Goal: Check status: Check status

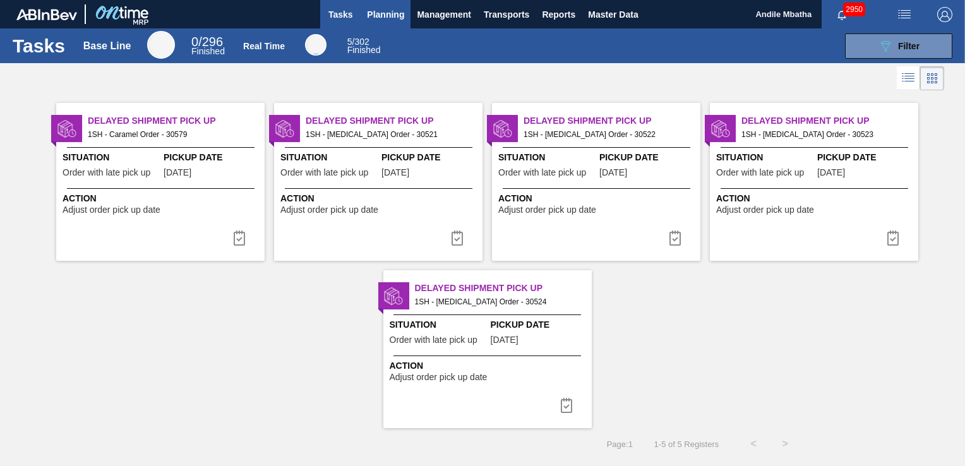
click at [396, 10] on span "Planning" at bounding box center [385, 14] width 37 height 15
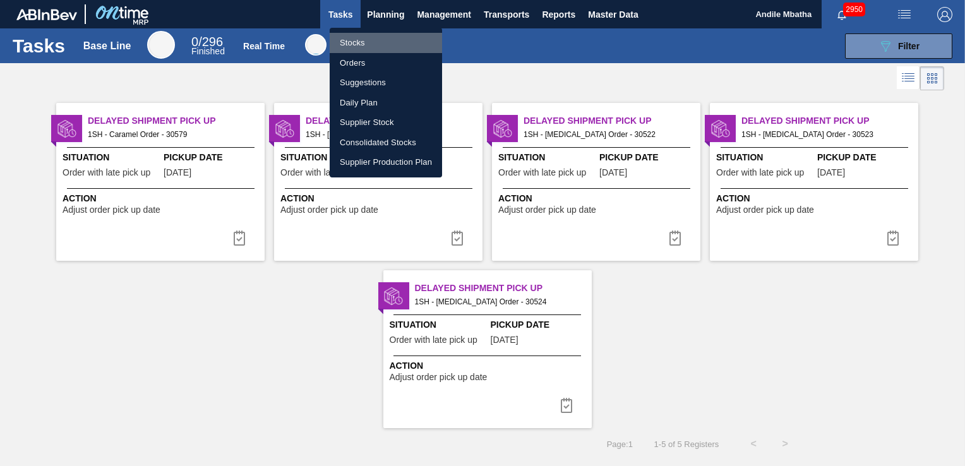
click at [376, 42] on li "Stocks" at bounding box center [386, 43] width 112 height 20
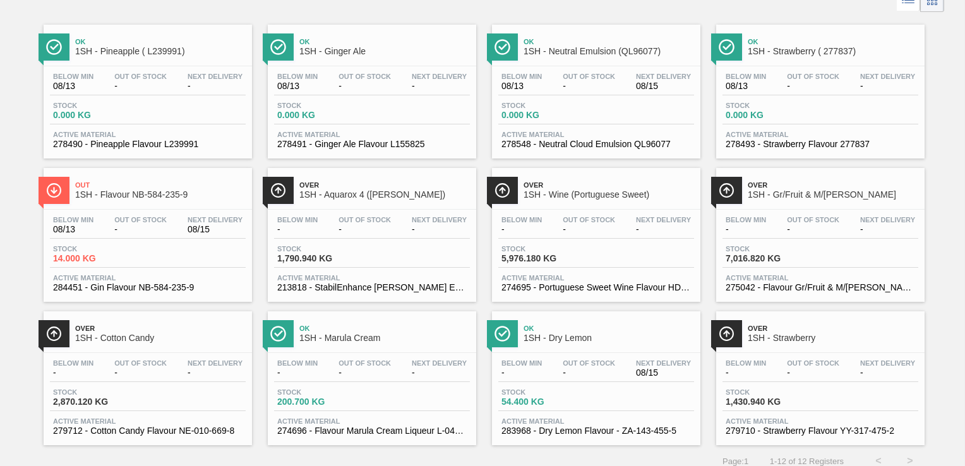
scroll to position [87, 0]
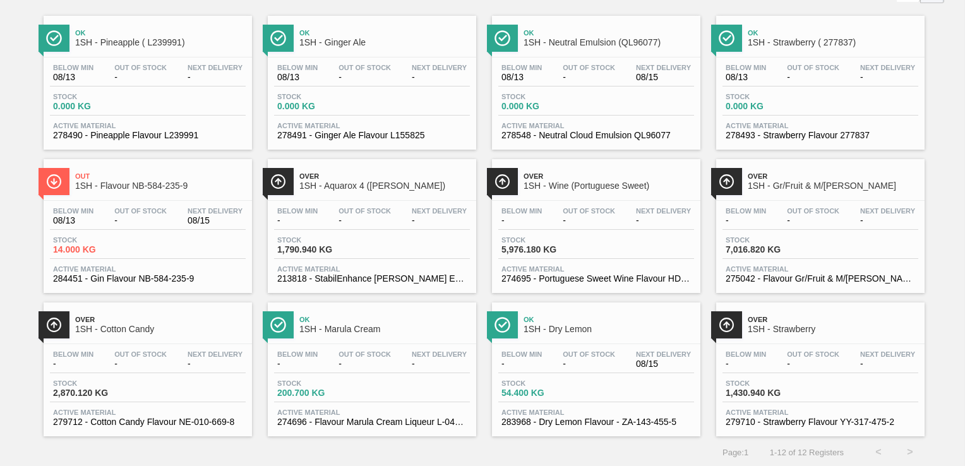
click at [565, 355] on span "Out Of Stock" at bounding box center [589, 355] width 52 height 8
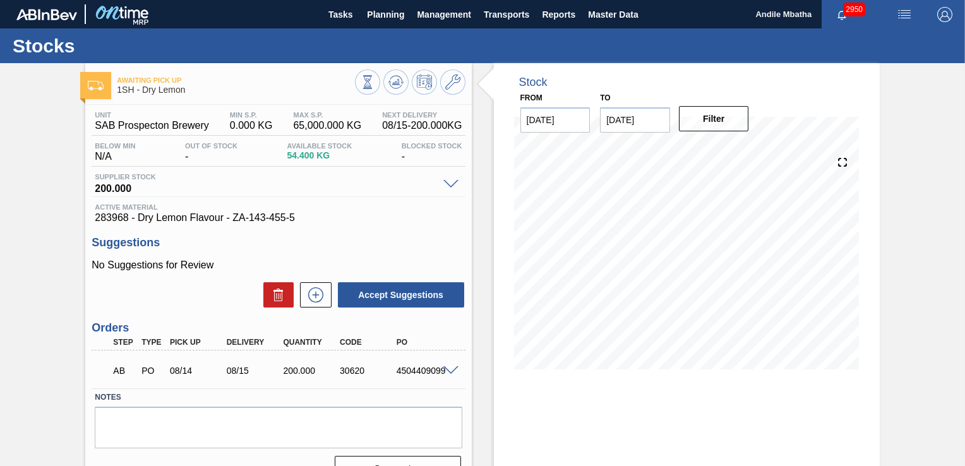
click at [452, 370] on span at bounding box center [450, 370] width 15 height 9
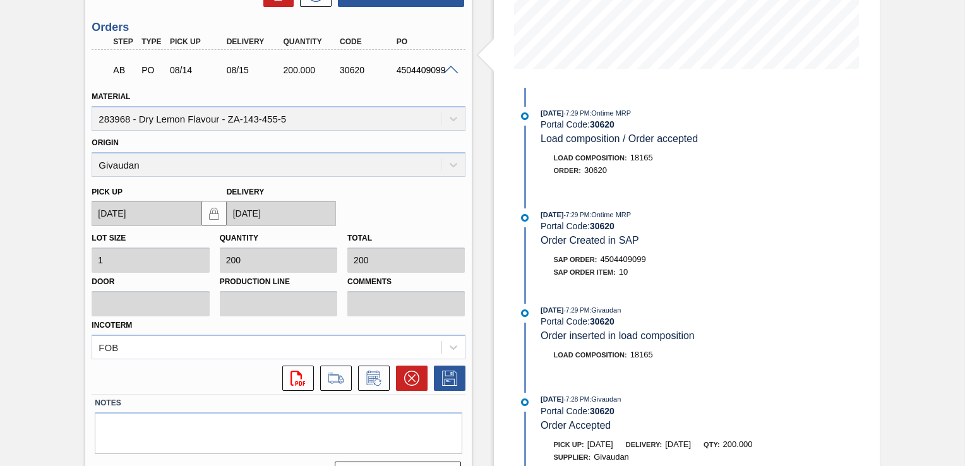
scroll to position [316, 0]
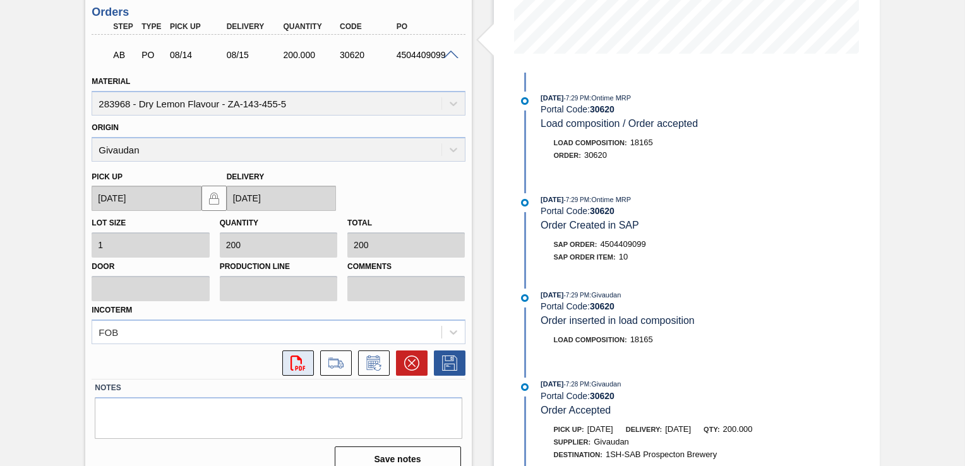
click at [300, 361] on icon at bounding box center [298, 363] width 15 height 15
drag, startPoint x: 419, startPoint y: 347, endPoint x: 451, endPoint y: 364, distance: 36.2
click at [450, 363] on div "Step Type Pick up Delivery Quantity Code PO AB PO 08/14 08/15 200.000 30620 450…" at bounding box center [278, 199] width 373 height 360
click at [941, 316] on div "Awaiting Pick Up 1SH - Dry Lemon Unit SAB Prospecton Brewery MIN S.P. 0.000 KG …" at bounding box center [482, 114] width 965 height 735
click at [448, 60] on span at bounding box center [450, 55] width 15 height 9
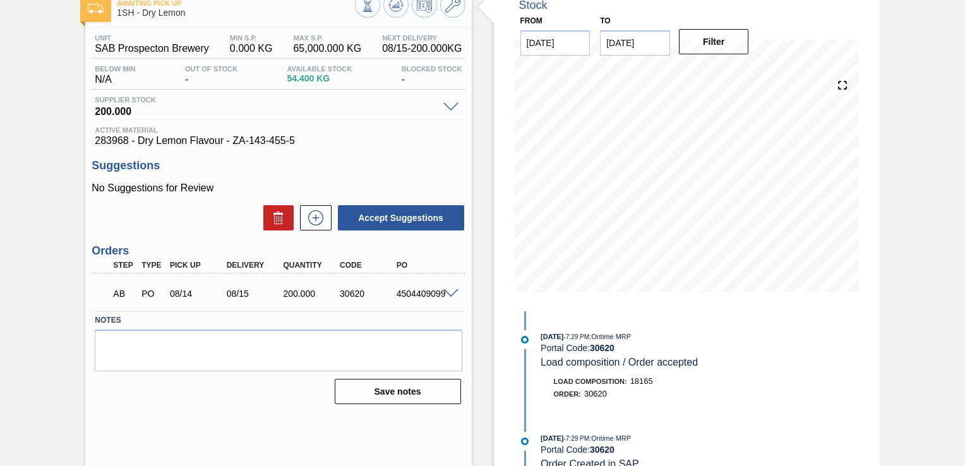
click at [448, 299] on span at bounding box center [450, 293] width 15 height 9
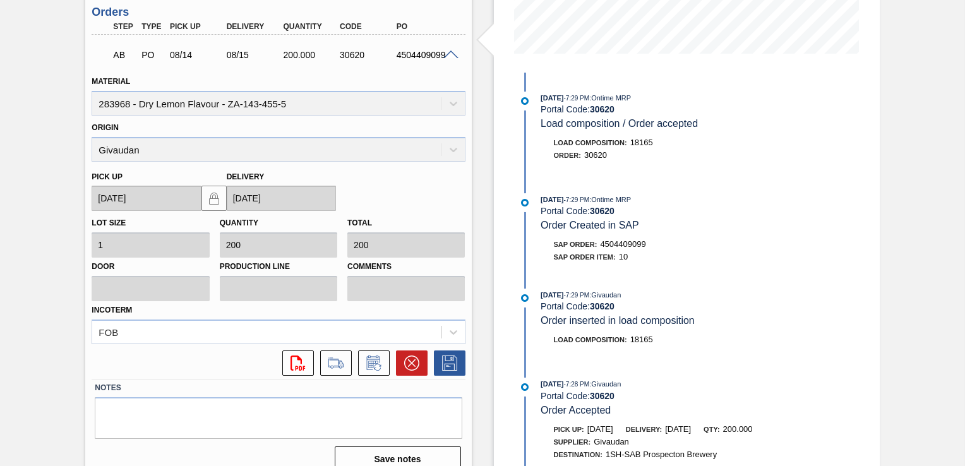
click at [449, 60] on span at bounding box center [450, 55] width 15 height 9
